Goal: Navigation & Orientation: Find specific page/section

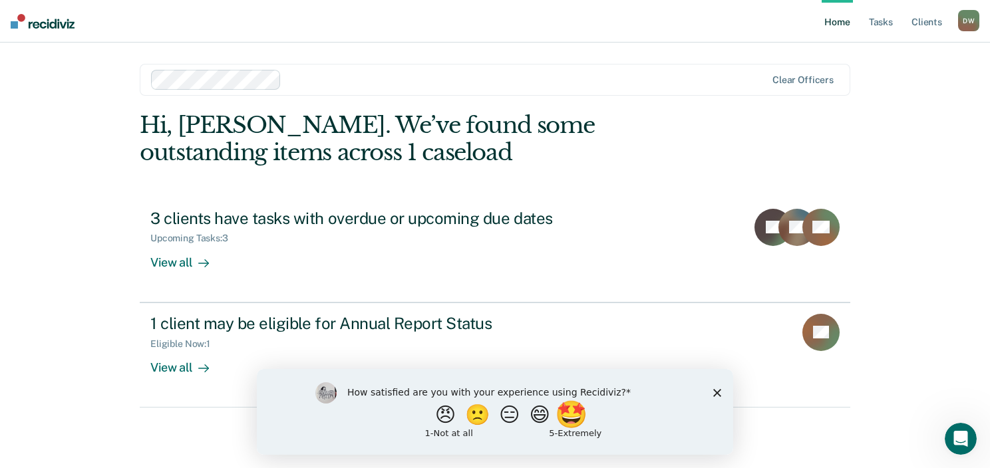
click at [584, 422] on button "🤩" at bounding box center [573, 414] width 36 height 27
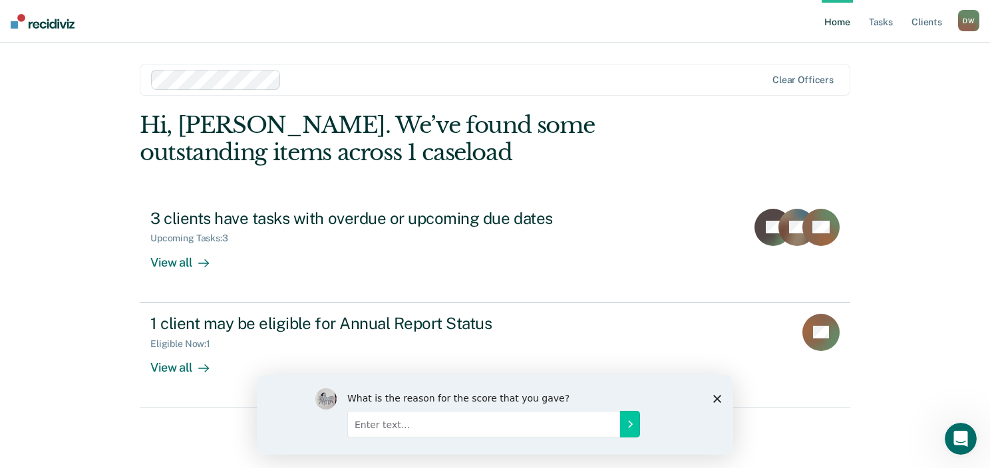
click at [720, 396] on polygon "Close survey" at bounding box center [717, 399] width 8 height 8
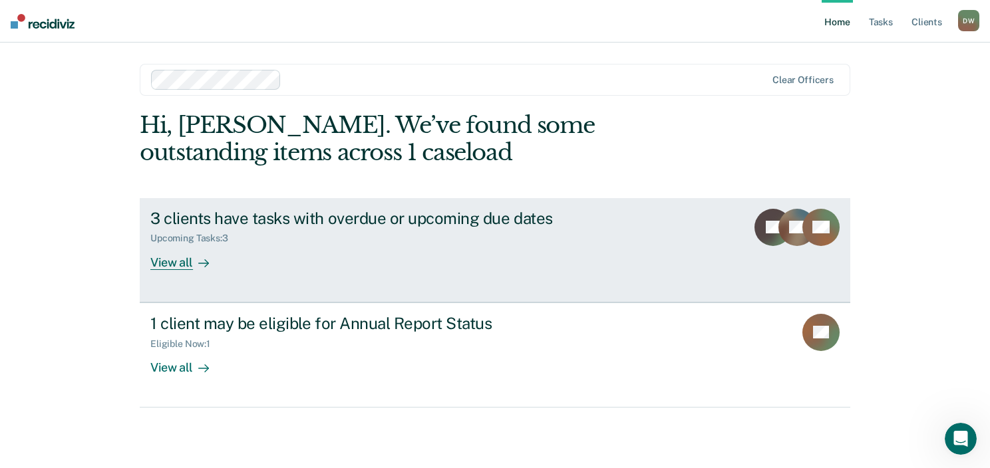
click at [204, 261] on icon at bounding box center [203, 263] width 11 height 11
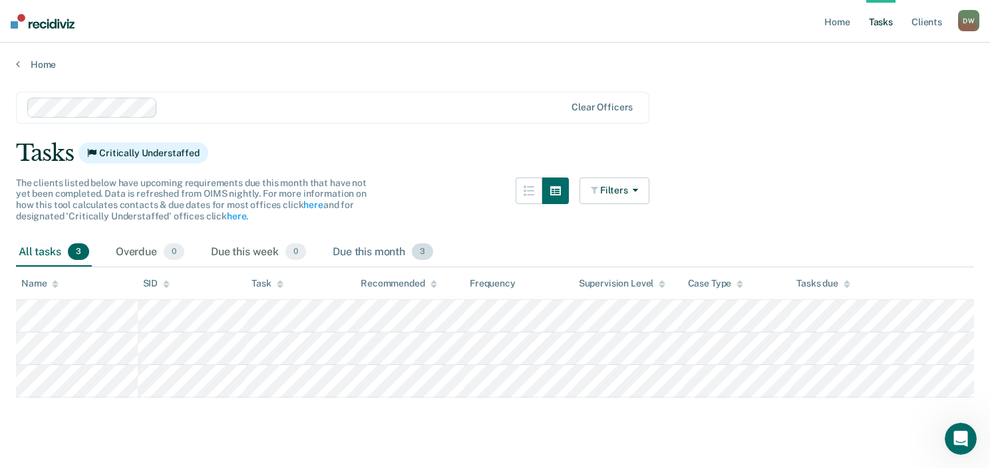
click at [415, 251] on span "3" at bounding box center [422, 252] width 21 height 17
click at [880, 23] on link "Tasks" at bounding box center [880, 21] width 29 height 43
click at [930, 16] on link "Client s" at bounding box center [927, 21] width 36 height 43
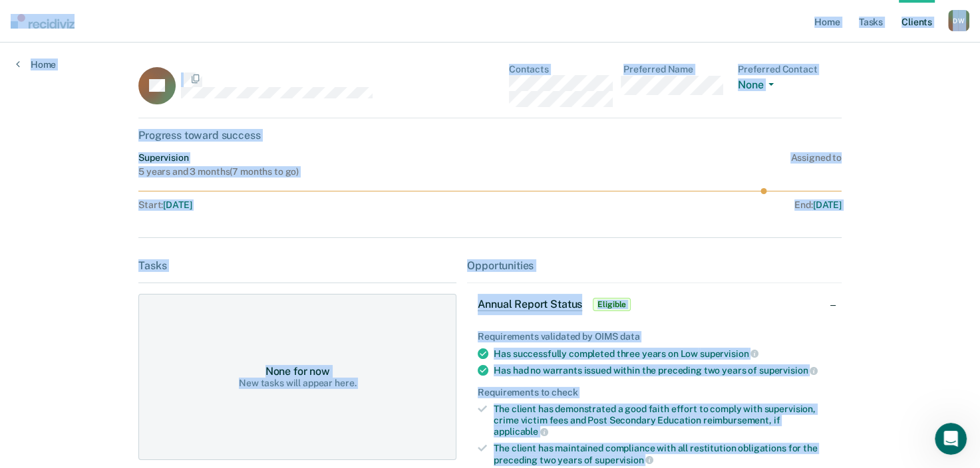
drag, startPoint x: 580, startPoint y: 232, endPoint x: 585, endPoint y: 206, distance: 25.8
click at [585, 206] on div "Home Tasks Client s [PERSON_NAME][US_STATE] [PERSON_NAME] Profile How it works …" at bounding box center [490, 313] width 980 height 627
click at [637, 234] on div "PA Contacts Preferred Name Preferred Contact None Call Text Email None Progress…" at bounding box center [489, 319] width 703 height 510
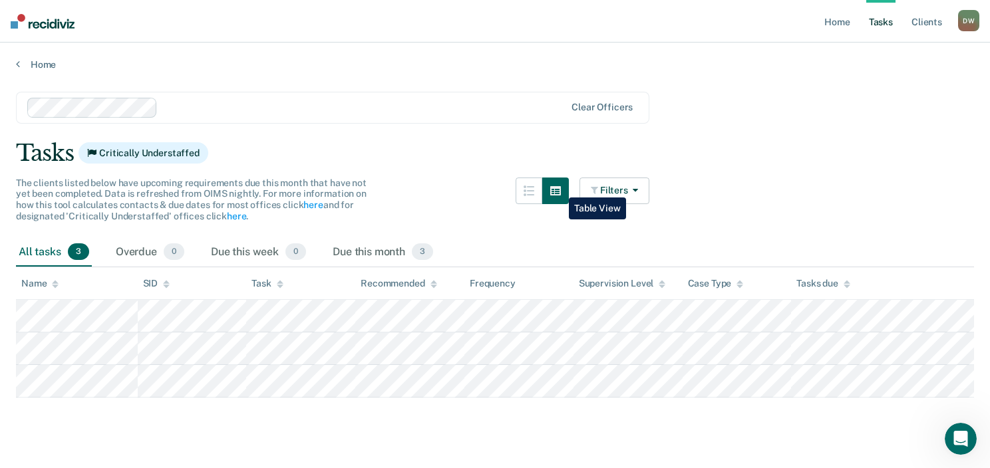
click at [559, 188] on icon "button" at bounding box center [555, 190] width 11 height 9
click at [842, 21] on link "Home" at bounding box center [837, 21] width 31 height 43
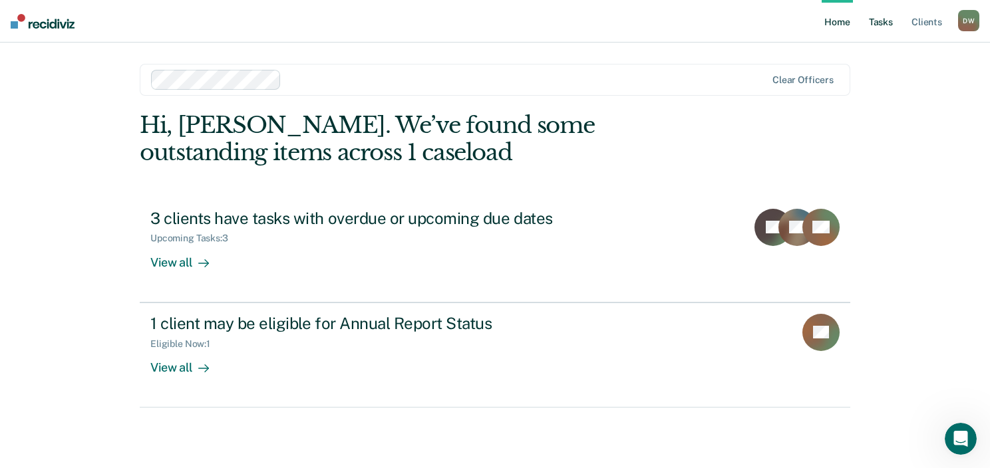
click at [880, 19] on link "Tasks" at bounding box center [880, 21] width 29 height 43
